Goal: Task Accomplishment & Management: Manage account settings

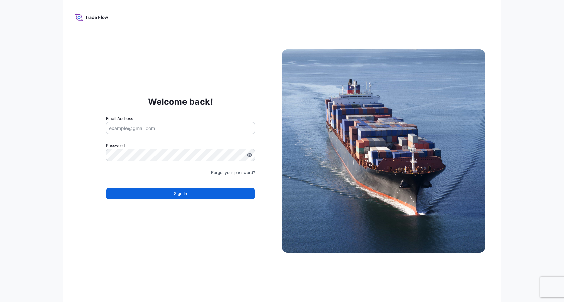
click at [171, 134] on form "Email Address Password Must include: Upper & lower case letters Symbols (!@#$) …" at bounding box center [180, 161] width 149 height 92
click at [171, 128] on input "Email Address" at bounding box center [180, 128] width 149 height 12
click at [51, 226] on div "Welcome back! Email Address Password Must include: Upper & lower case letters S…" at bounding box center [282, 151] width 564 height 302
click at [205, 130] on input "Email Address" at bounding box center [180, 128] width 149 height 12
type input "[EMAIL_ADDRESS][DOMAIN_NAME]"
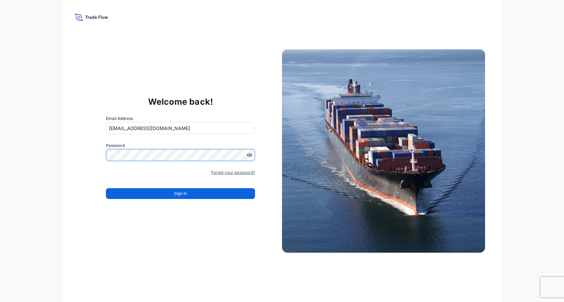
click at [241, 172] on link "Forgot your password?" at bounding box center [233, 172] width 44 height 7
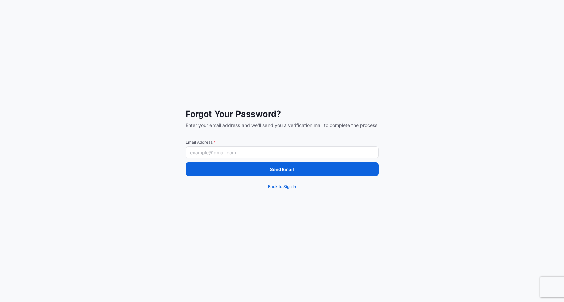
click at [284, 151] on input "Email Address *" at bounding box center [282, 152] width 193 height 12
type input "Leyna.Amiche@wtwco.com"
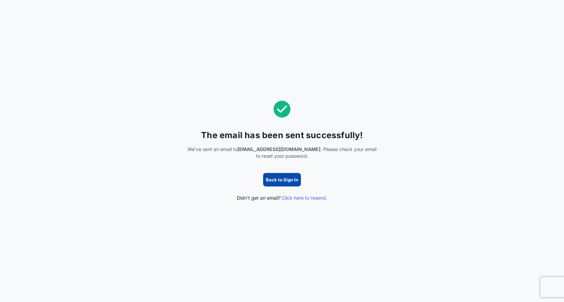
click at [280, 171] on div "The email has been sent successfully! We've sent an email to Leyna.Amiche@wtwco…" at bounding box center [282, 151] width 243 height 101
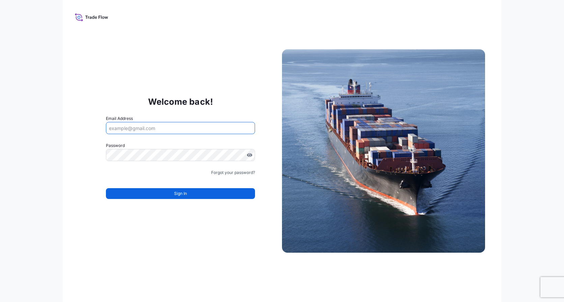
click at [164, 130] on input "Email Address" at bounding box center [180, 128] width 149 height 12
type input "Leyna.Amiche@wtwco.com"
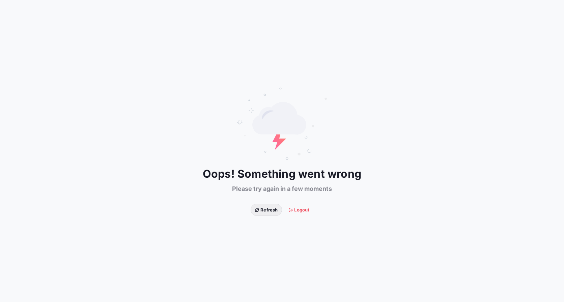
click at [275, 213] on span "Refresh" at bounding box center [266, 209] width 23 height 7
drag, startPoint x: 0, startPoint y: 0, endPoint x: 275, endPoint y: 212, distance: 346.7
click at [275, 212] on span "Refresh" at bounding box center [266, 209] width 21 height 7
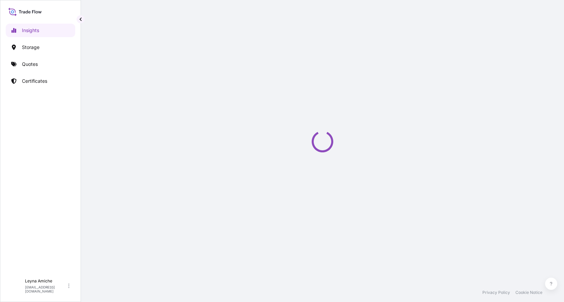
select select "2025"
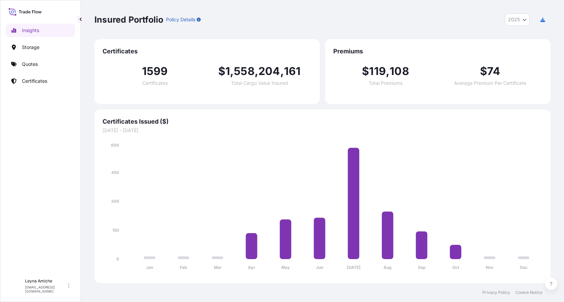
drag, startPoint x: 195, startPoint y: 0, endPoint x: 419, endPoint y: 23, distance: 225.2
click at [419, 23] on div "Insured Portfolio Policy Details 2025 2025 2024 2023 2022" at bounding box center [322, 19] width 456 height 12
click at [43, 65] on link "Quotes" at bounding box center [41, 63] width 70 height 13
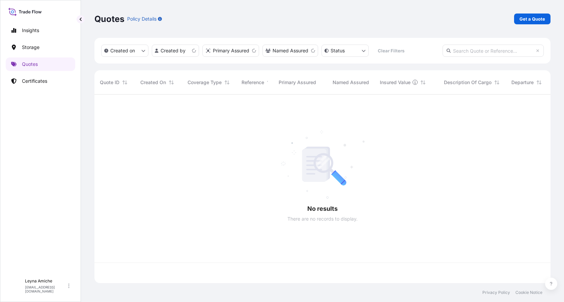
scroll to position [187, 451]
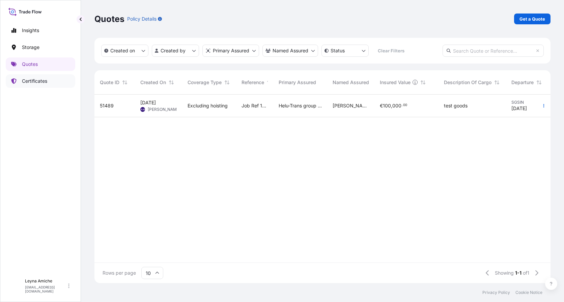
click at [30, 77] on link "Certificates" at bounding box center [41, 80] width 70 height 13
